Goal: Information Seeking & Learning: Check status

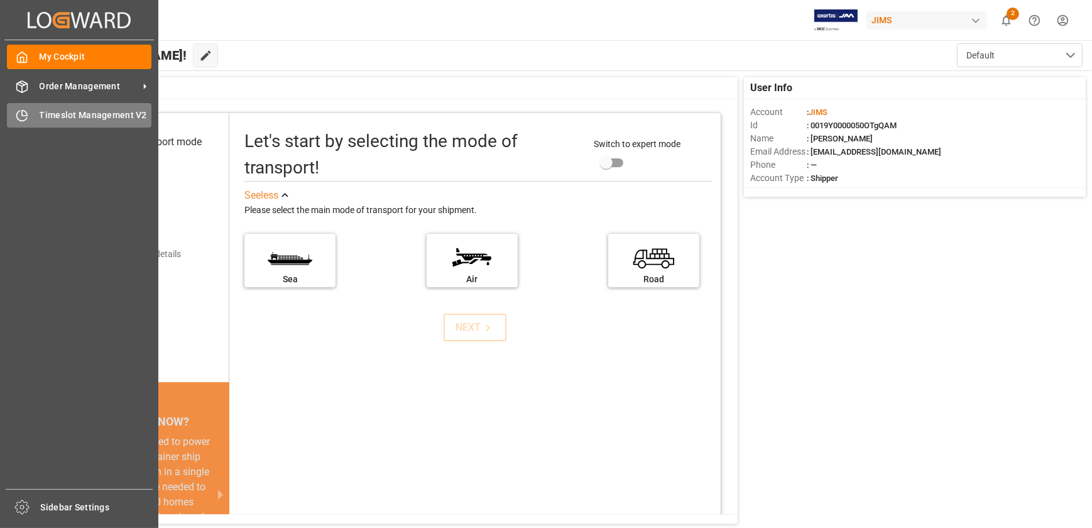
click at [37, 125] on div "Timeslot Management V2 Timeslot Management V2" at bounding box center [79, 115] width 145 height 25
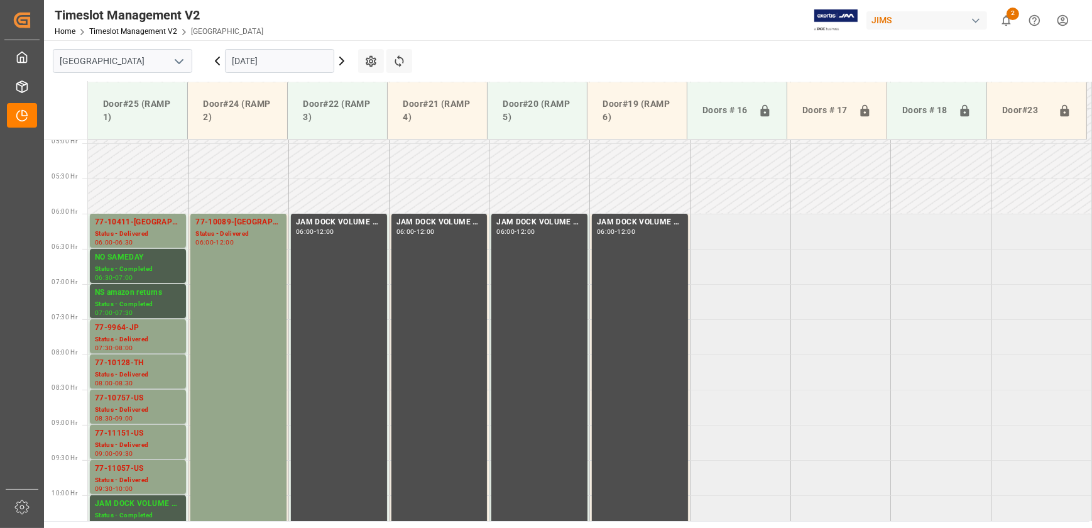
scroll to position [405, 0]
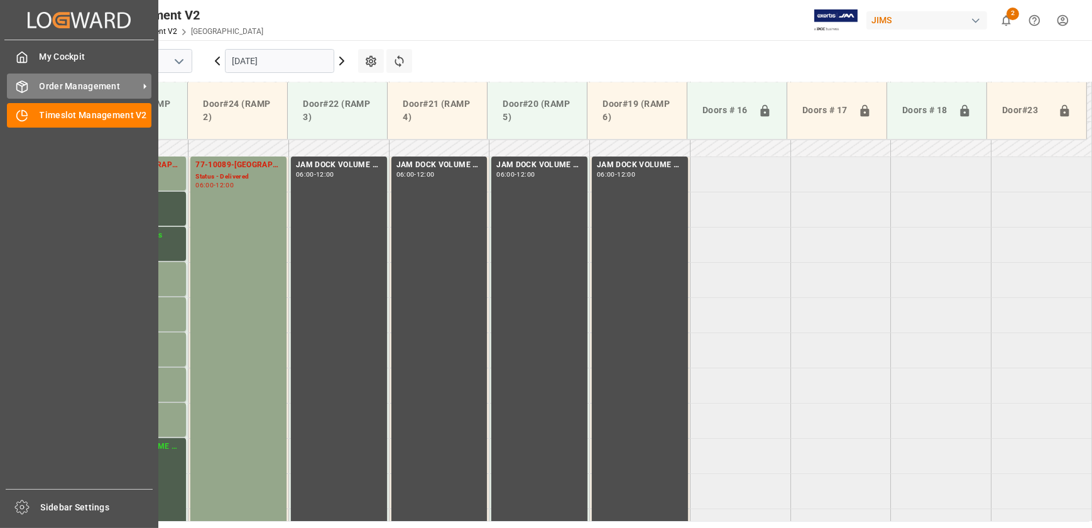
click at [61, 80] on span "Order Management" at bounding box center [89, 86] width 99 height 13
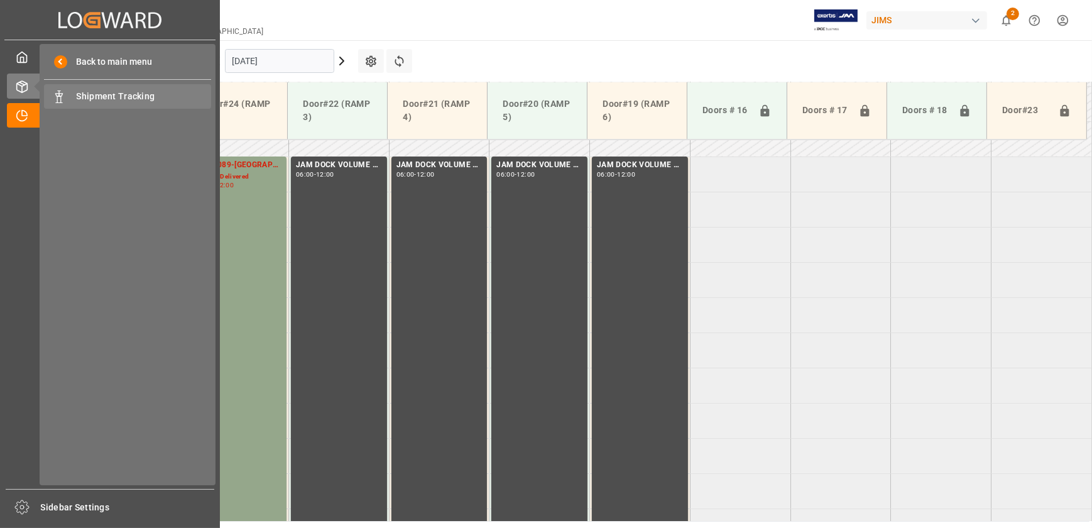
click at [69, 97] on div "Shipment Tracking Shipment Tracking" at bounding box center [127, 96] width 167 height 25
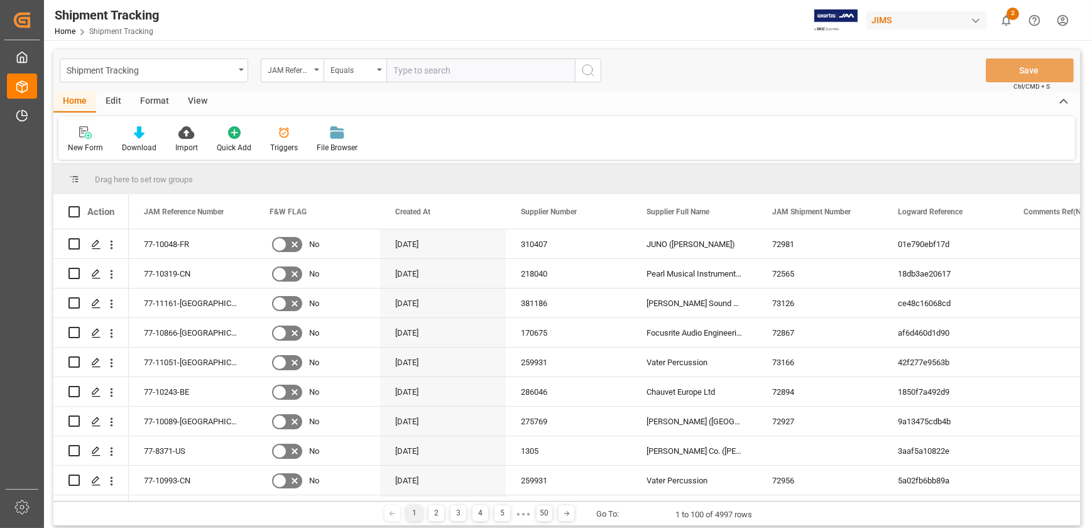
click at [415, 70] on input "text" at bounding box center [481, 70] width 189 height 24
click at [422, 67] on input "text" at bounding box center [481, 70] width 189 height 24
type input "1z3178836821769148"
click at [597, 70] on button "search button" at bounding box center [588, 70] width 26 height 24
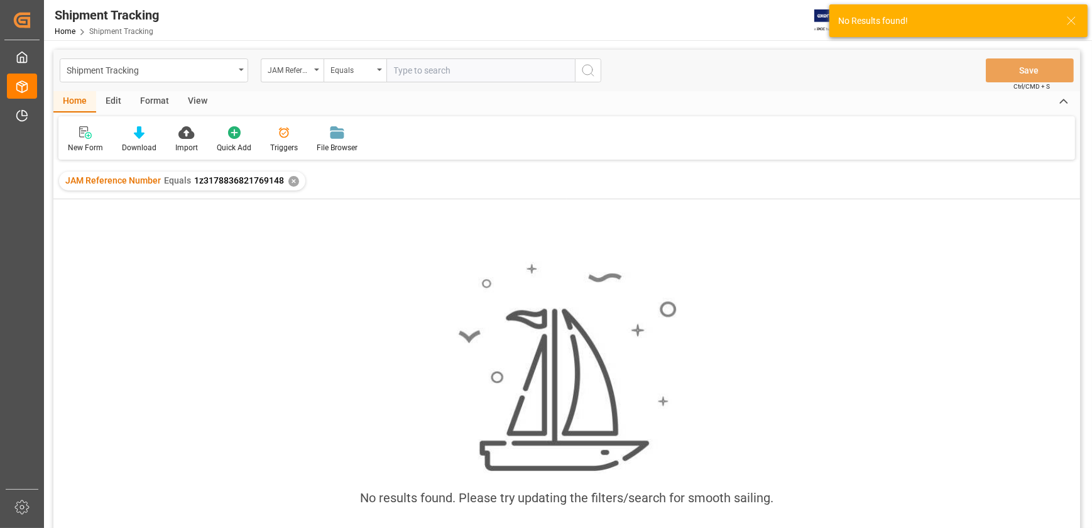
click at [229, 179] on span "1z3178836821769148" at bounding box center [239, 180] width 90 height 10
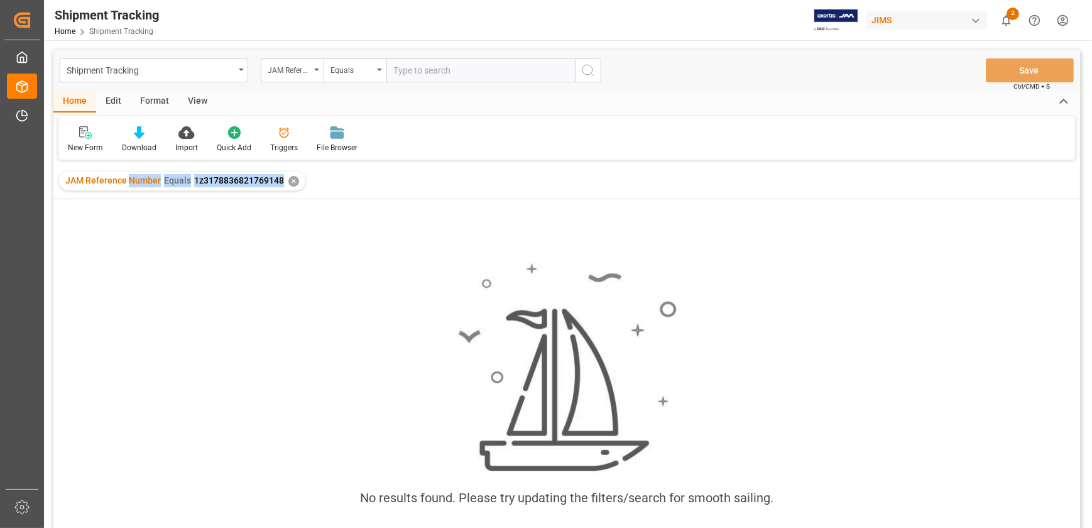
click at [280, 180] on span "1z3178836821769148" at bounding box center [239, 180] width 90 height 10
drag, startPoint x: 281, startPoint y: 180, endPoint x: 201, endPoint y: 180, distance: 79.8
click at [201, 180] on span "1z3178836821769148" at bounding box center [239, 180] width 90 height 10
drag, startPoint x: 201, startPoint y: 180, endPoint x: 194, endPoint y: 177, distance: 7.6
click at [194, 177] on span "1z3178836821769148" at bounding box center [239, 180] width 90 height 10
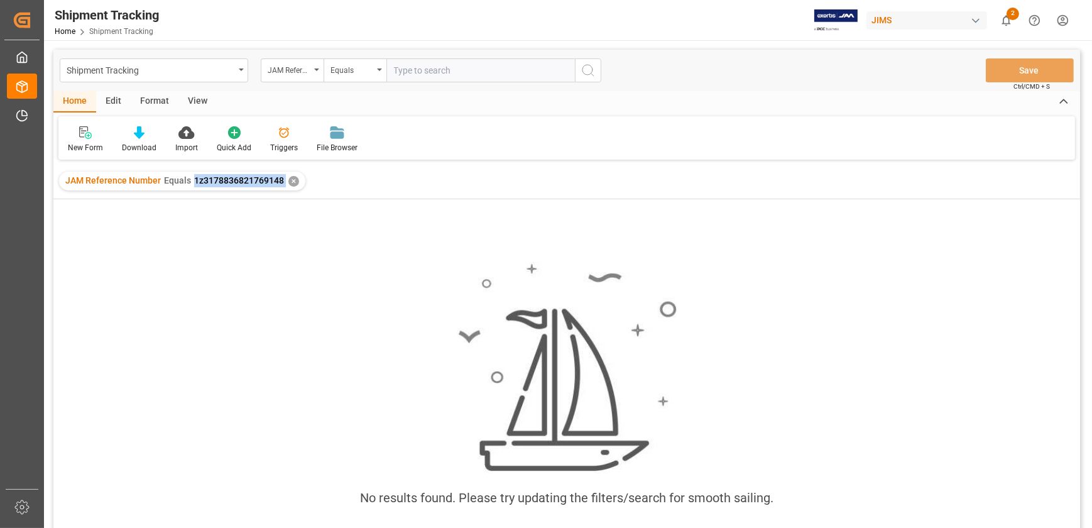
drag, startPoint x: 192, startPoint y: 177, endPoint x: 290, endPoint y: 194, distance: 99.5
click at [290, 194] on div "JAM Reference Number Equals 1z3178836821769148 ✕" at bounding box center [566, 180] width 1027 height 35
drag, startPoint x: 290, startPoint y: 194, endPoint x: 265, endPoint y: 182, distance: 28.7
copy span "1z3178836821769148"
click at [383, 70] on div "Equals" at bounding box center [355, 70] width 63 height 24
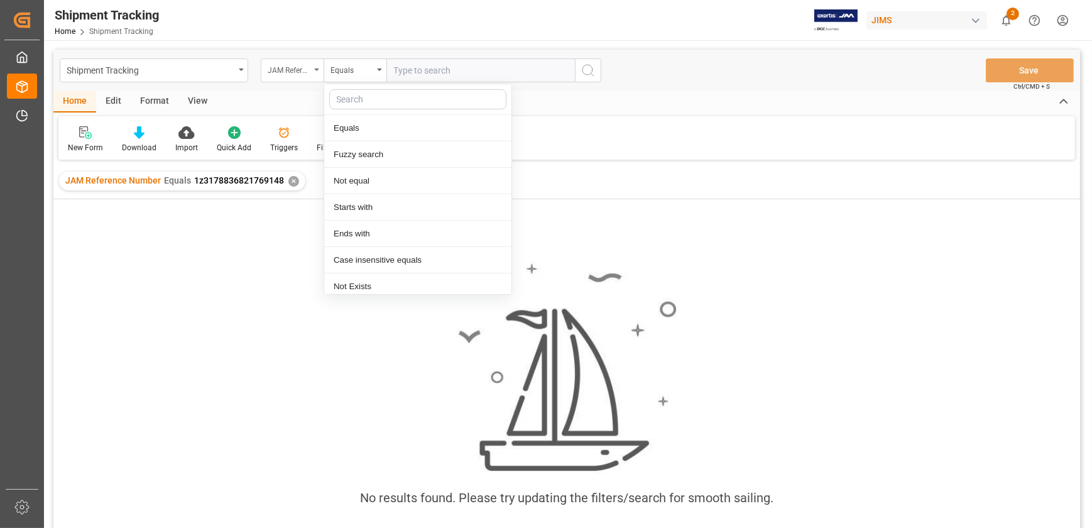
click at [304, 70] on div "JAM Reference Number" at bounding box center [289, 69] width 43 height 14
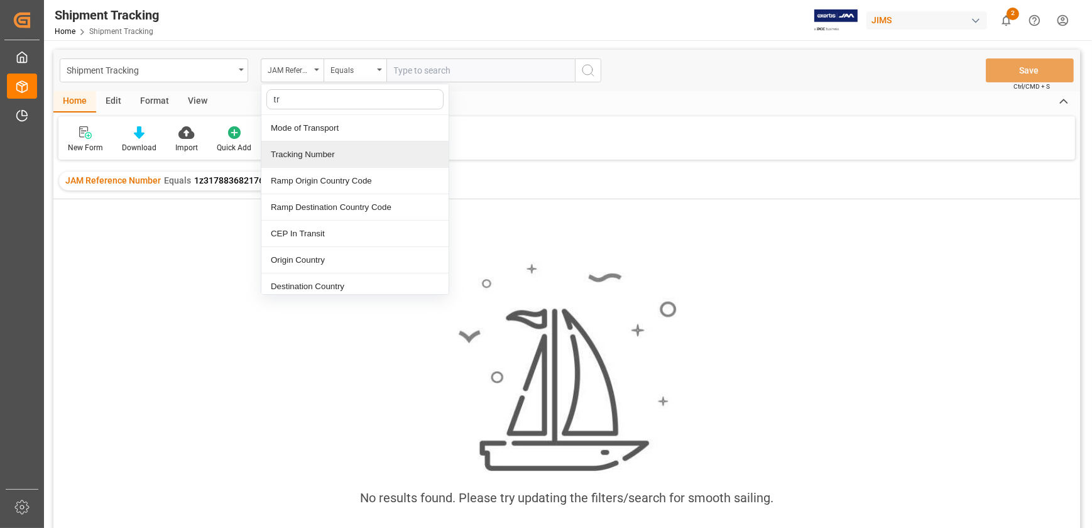
type input "tra"
click at [358, 148] on div "Tracking Number" at bounding box center [354, 154] width 187 height 26
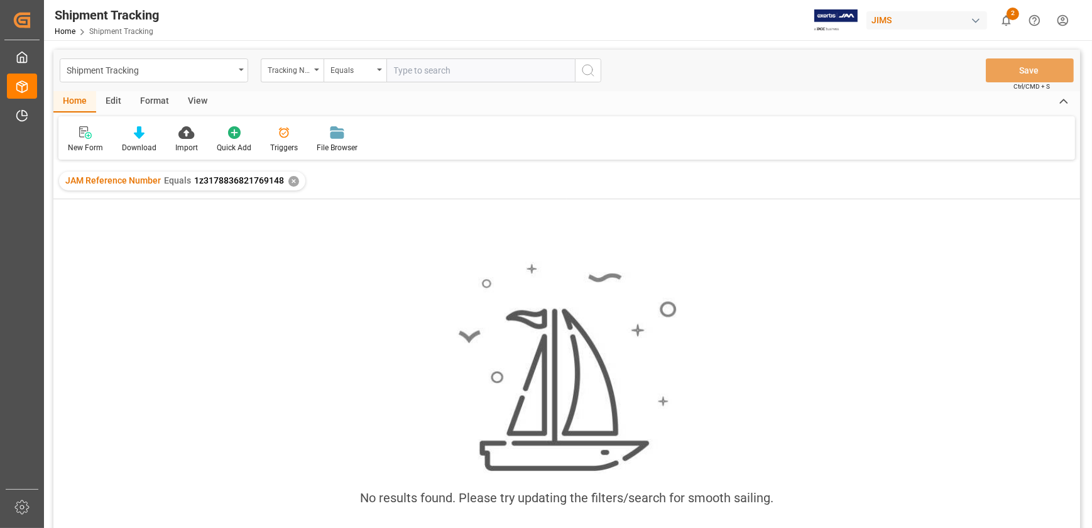
click at [422, 65] on input "text" at bounding box center [481, 70] width 189 height 24
click at [290, 177] on div "✕" at bounding box center [294, 181] width 11 height 11
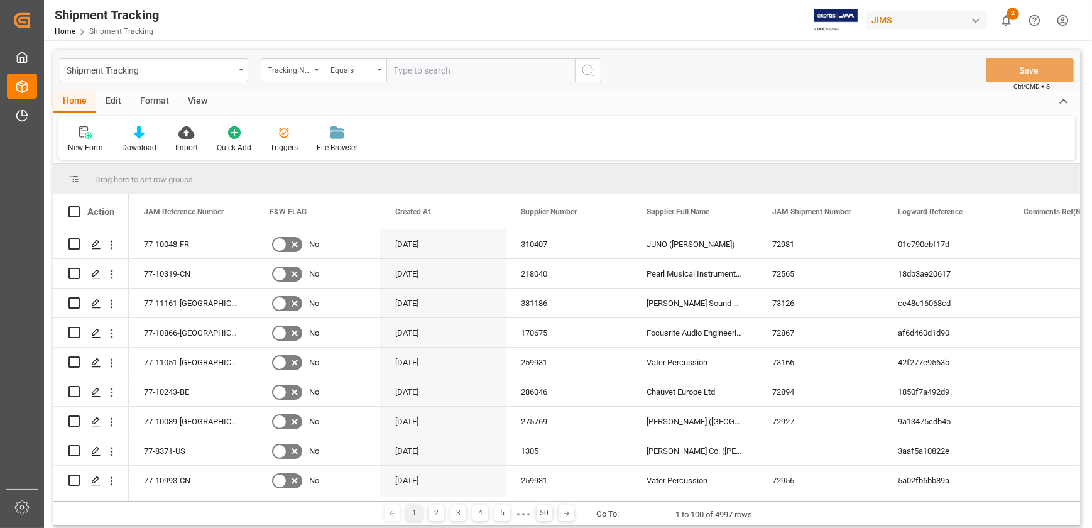
click at [420, 73] on input "text" at bounding box center [481, 70] width 189 height 24
paste input "1z3178836821769148"
type input "1z3178836821769148"
click at [597, 72] on button "search button" at bounding box center [588, 70] width 26 height 24
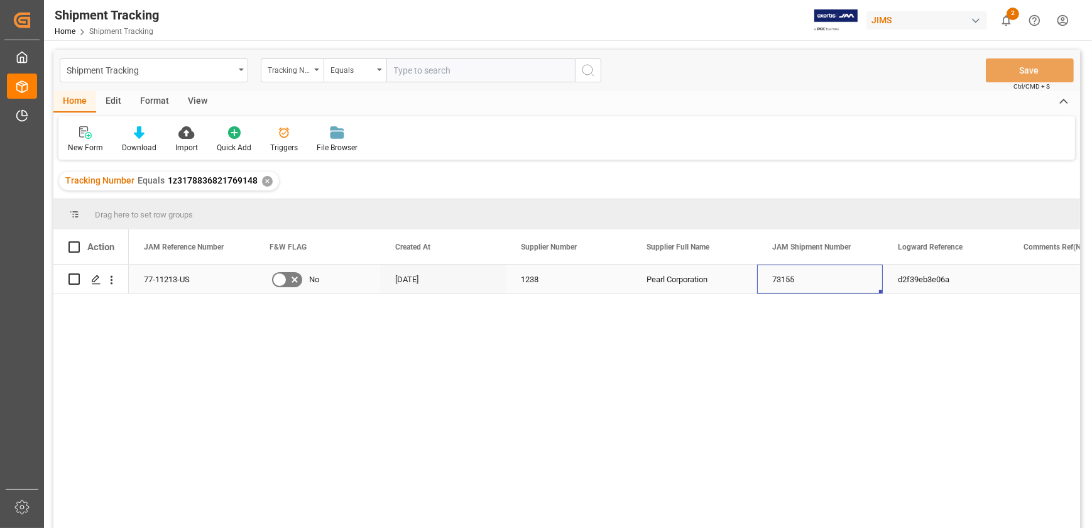
click at [779, 278] on div "73155" at bounding box center [820, 279] width 126 height 29
click at [779, 277] on div "73155" at bounding box center [820, 279] width 126 height 29
click at [196, 101] on div "View" at bounding box center [198, 101] width 38 height 21
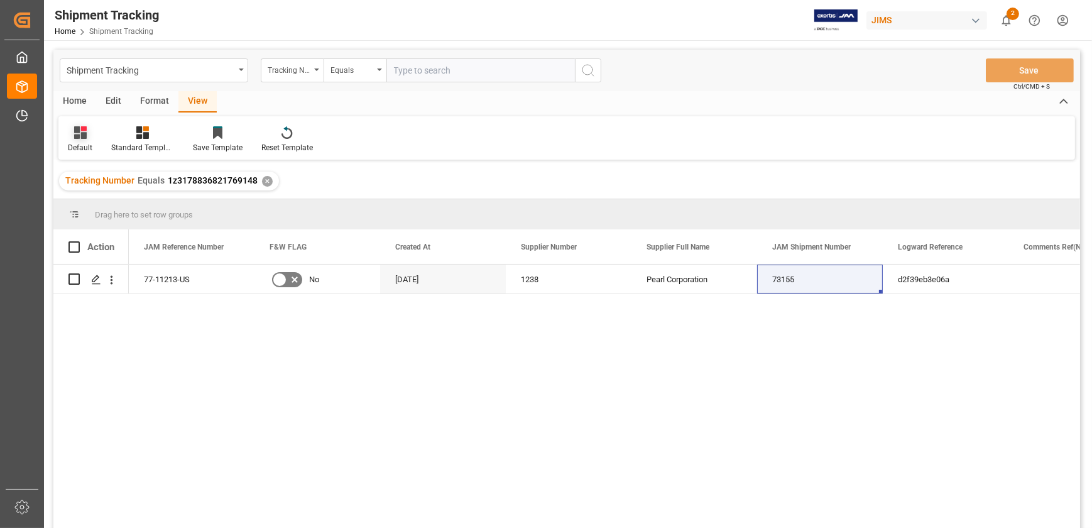
click at [77, 129] on icon at bounding box center [80, 132] width 13 height 13
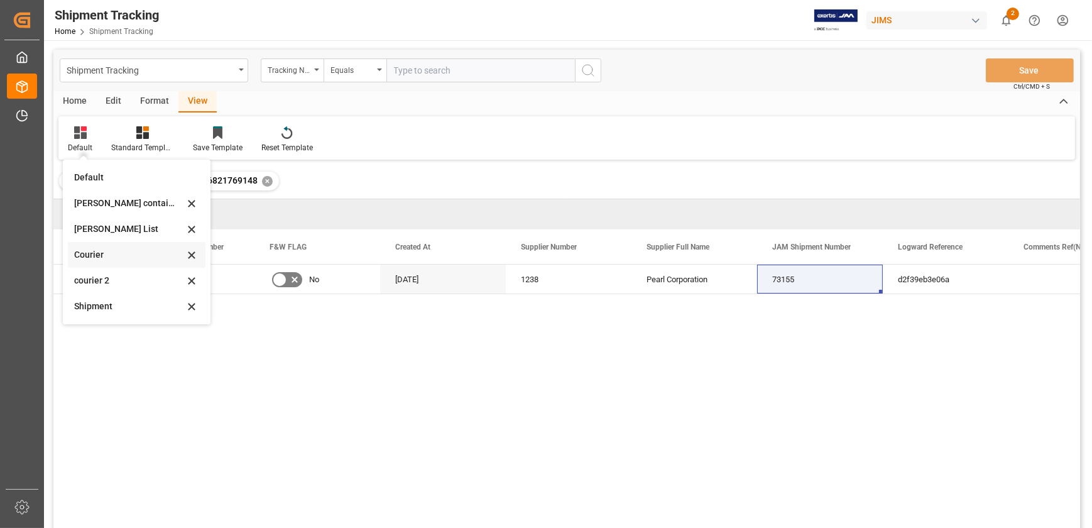
click at [112, 253] on div "Courier" at bounding box center [129, 254] width 110 height 13
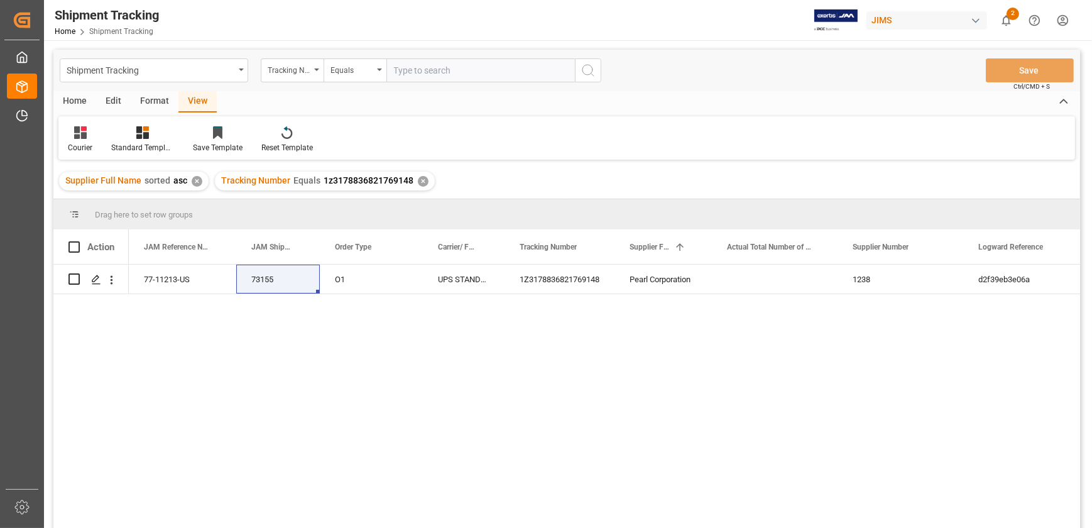
click at [195, 184] on div "✕" at bounding box center [197, 181] width 11 height 11
click at [262, 178] on div "✕" at bounding box center [267, 181] width 11 height 11
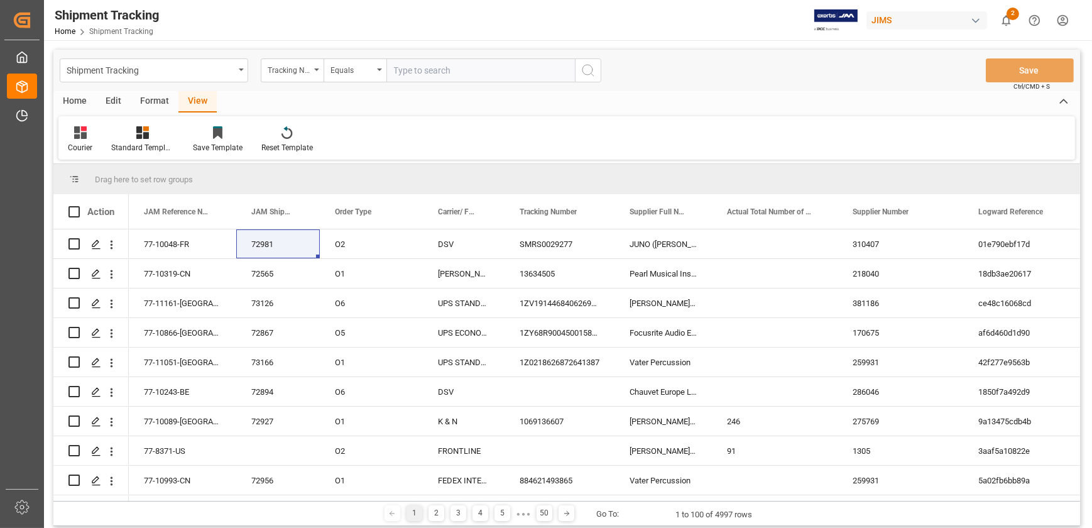
click at [422, 71] on input "text" at bounding box center [481, 70] width 189 height 24
click at [428, 69] on input "text" at bounding box center [481, 70] width 189 height 24
click at [487, 73] on input "1zx264746870512325" at bounding box center [481, 70] width 189 height 24
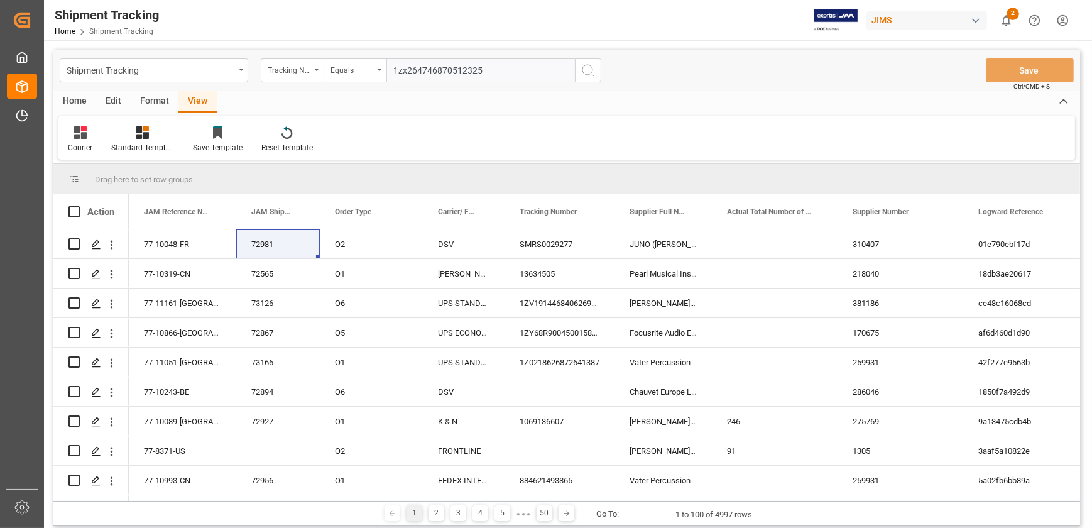
type input "1zx264746870512325"
click at [590, 74] on circle "search button" at bounding box center [588, 70] width 10 height 10
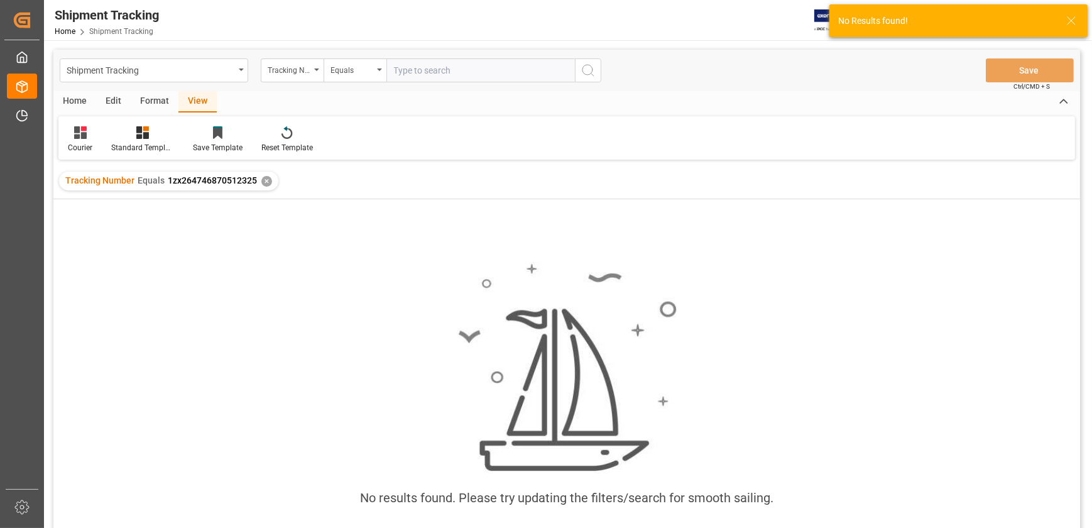
click at [263, 180] on div "✕" at bounding box center [266, 181] width 11 height 11
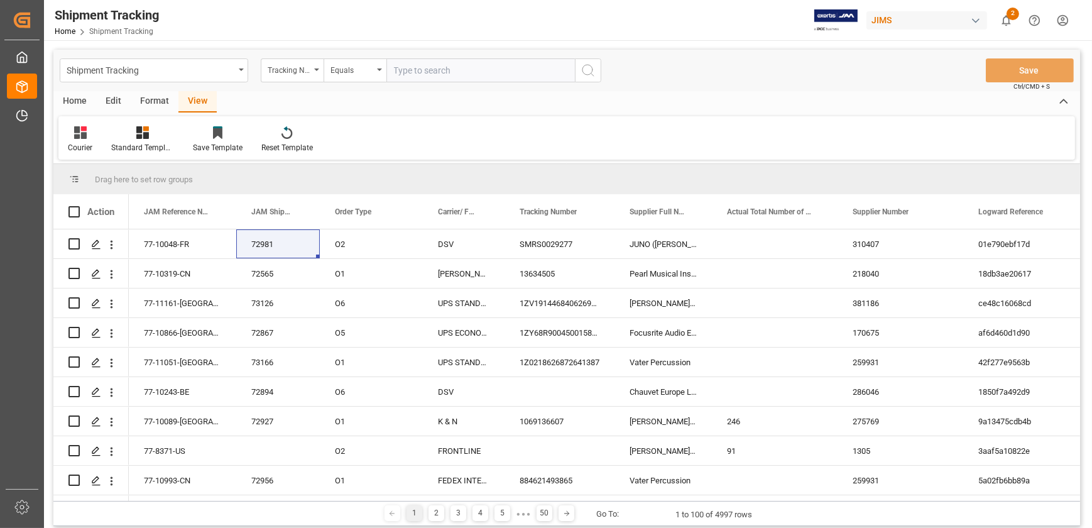
click at [443, 62] on input "text" at bounding box center [481, 70] width 189 height 24
type input "1zw785636899700168"
click at [590, 72] on icon "search button" at bounding box center [588, 70] width 15 height 15
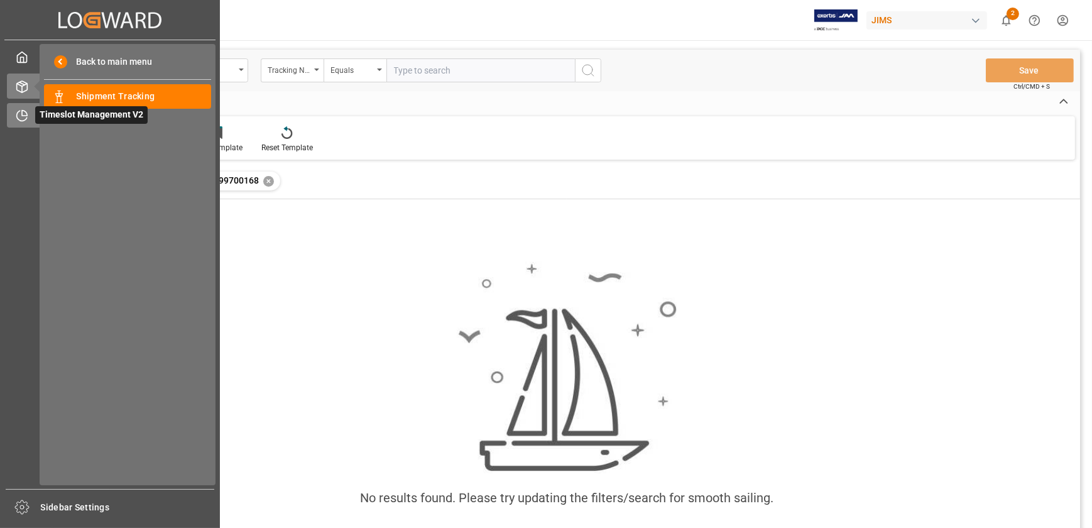
click at [36, 109] on span "Timeslot Management V2" at bounding box center [91, 115] width 113 height 18
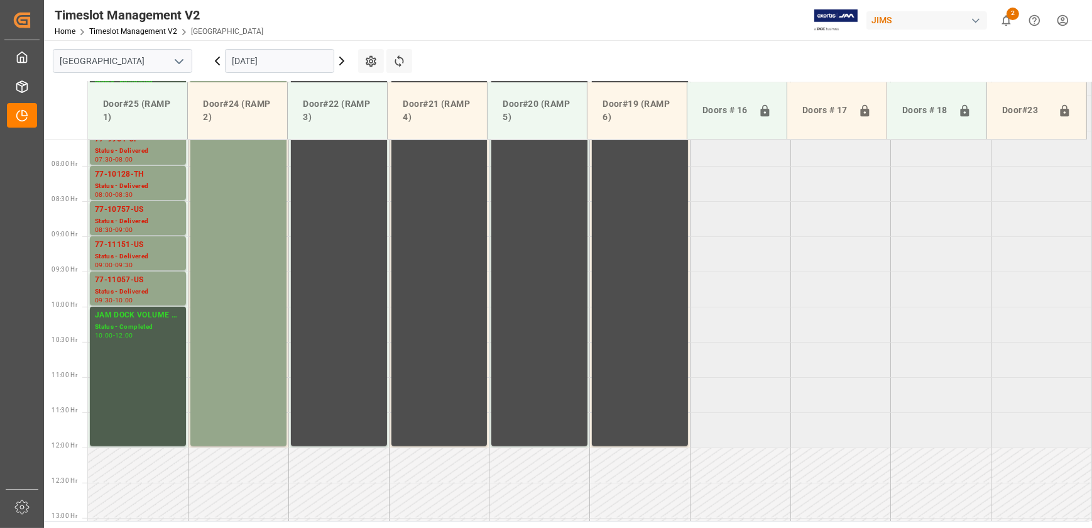
scroll to position [362, 0]
